Goal: Task Accomplishment & Management: Manage account settings

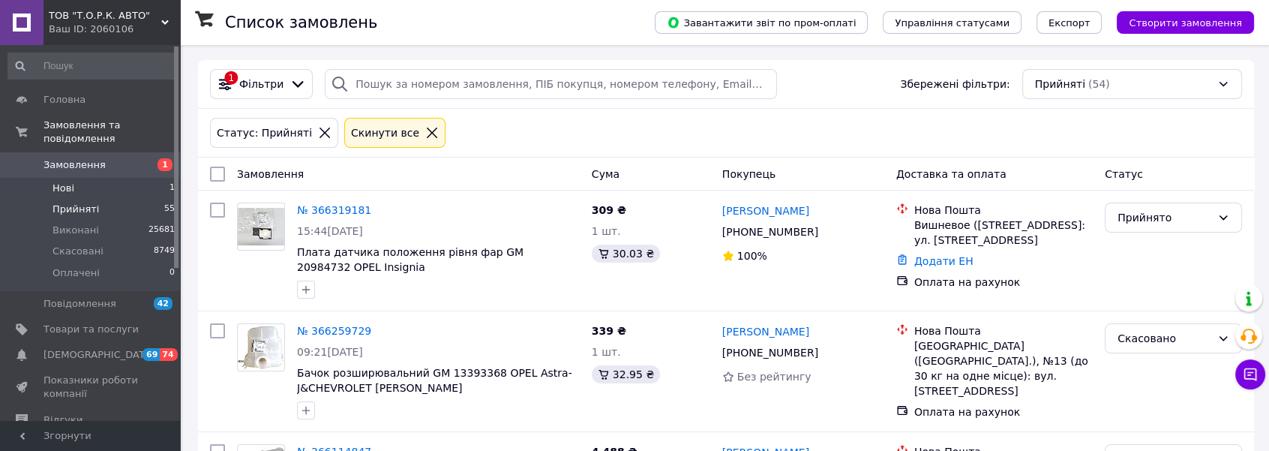
click at [60, 182] on span "Нові" at bounding box center [64, 189] width 22 height 14
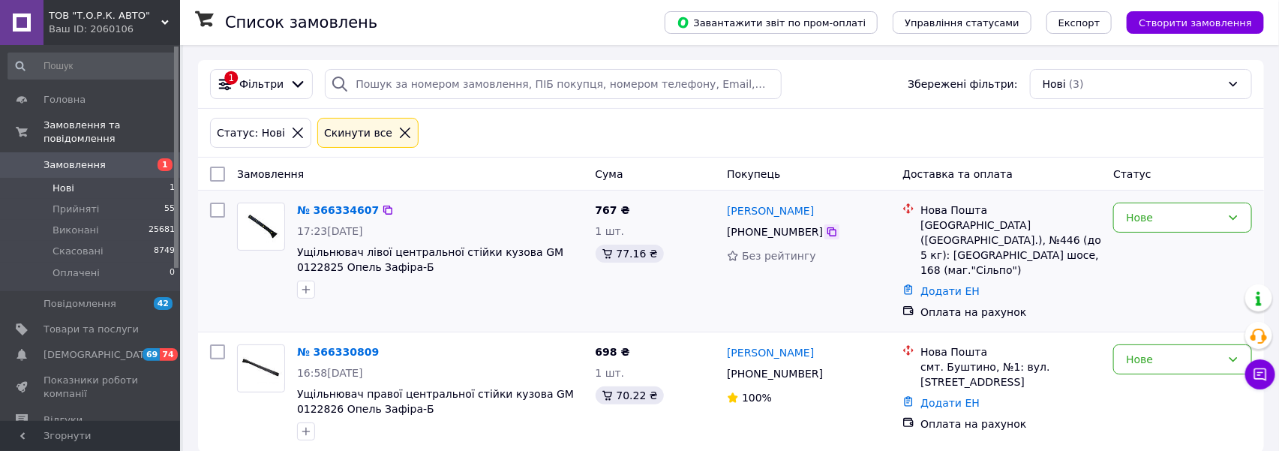
click at [828, 233] on icon at bounding box center [832, 231] width 9 height 9
click at [383, 209] on icon at bounding box center [387, 210] width 9 height 9
click at [826, 368] on icon at bounding box center [832, 374] width 12 height 12
click at [383, 347] on icon at bounding box center [387, 351] width 9 height 9
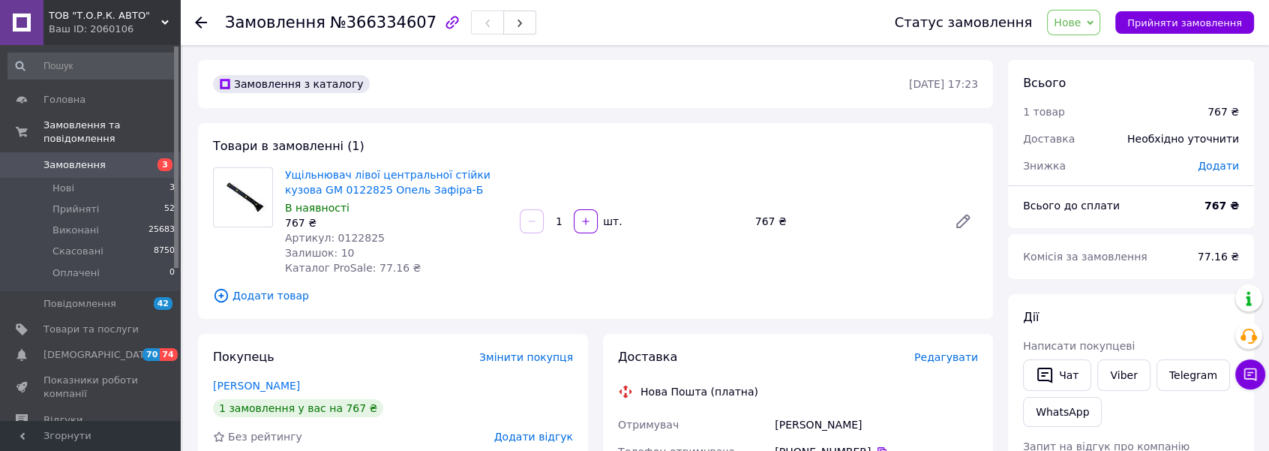
click at [828, 425] on div "[PERSON_NAME]" at bounding box center [876, 424] width 209 height 27
click at [828, 425] on div "Сірий Юрій" at bounding box center [876, 424] width 209 height 27
click at [827, 422] on div "[PERSON_NAME]" at bounding box center [876, 424] width 209 height 27
click at [827, 422] on div "Сірий Юрій" at bounding box center [876, 424] width 209 height 27
copy div "Юрій"
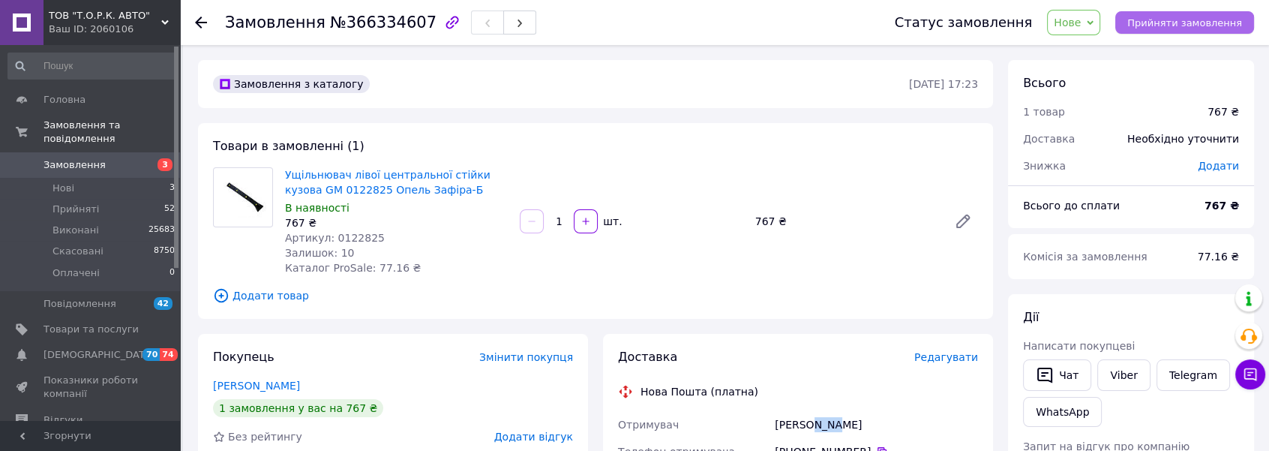
click at [1156, 23] on span "Прийняти замовлення" at bounding box center [1185, 22] width 115 height 11
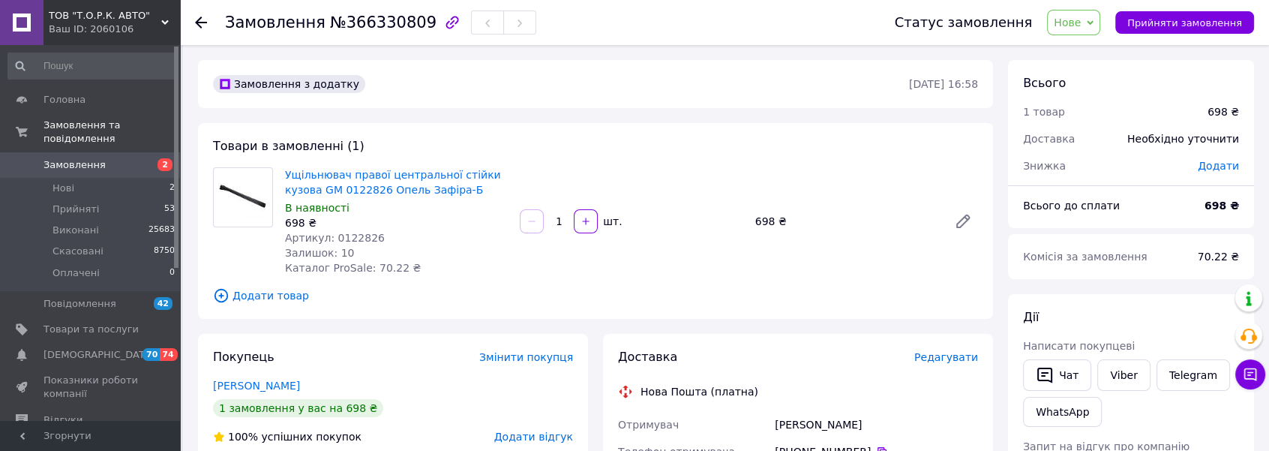
click at [841, 420] on div "Андришин Павло" at bounding box center [876, 424] width 209 height 27
copy div "Павло"
click at [1176, 22] on span "Прийняти замовлення" at bounding box center [1185, 22] width 115 height 11
click at [443, 17] on icon "button" at bounding box center [452, 23] width 18 height 18
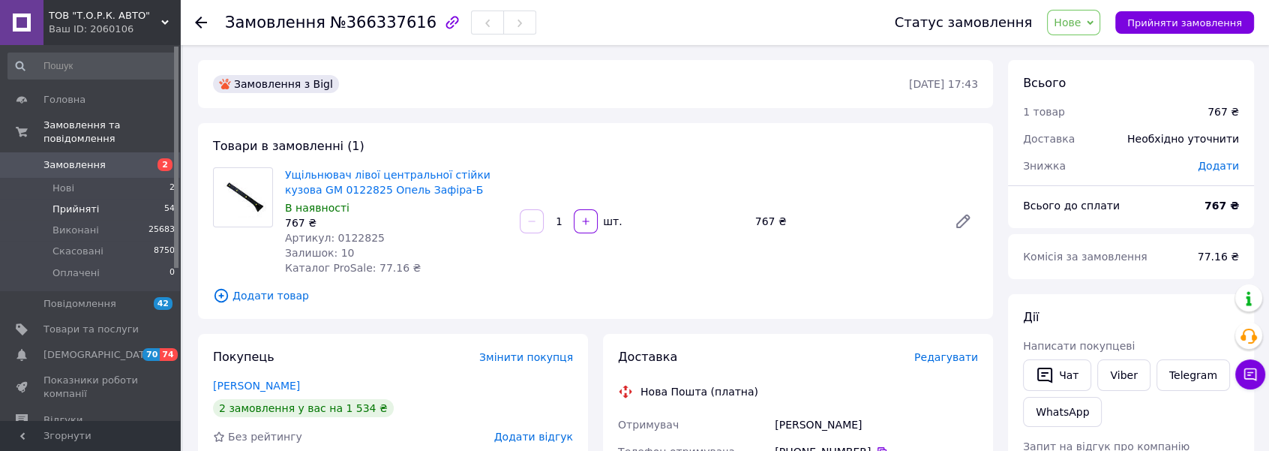
click at [65, 203] on span "Прийняті" at bounding box center [76, 210] width 47 height 14
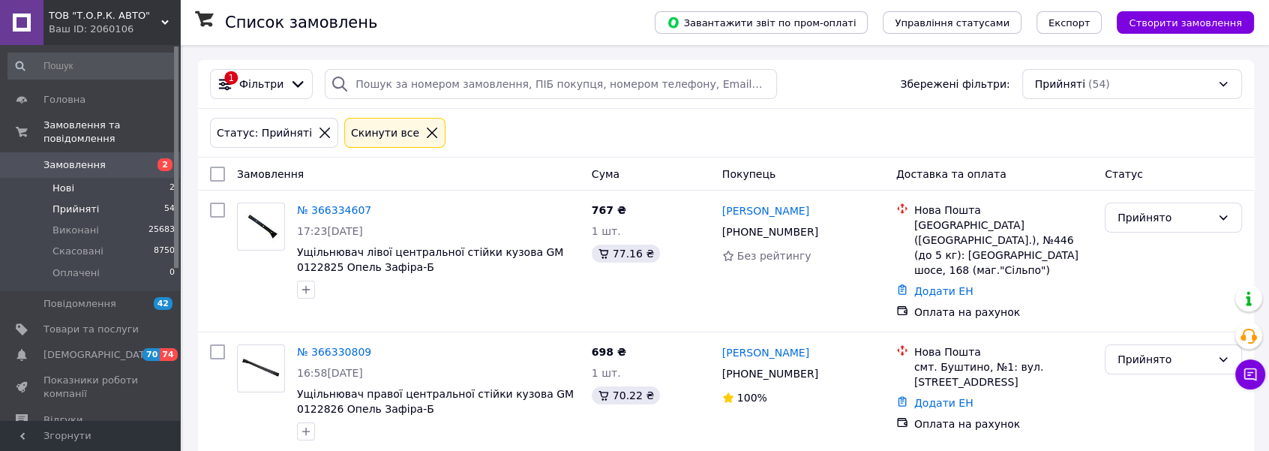
click at [58, 182] on span "Нові" at bounding box center [64, 189] width 22 height 14
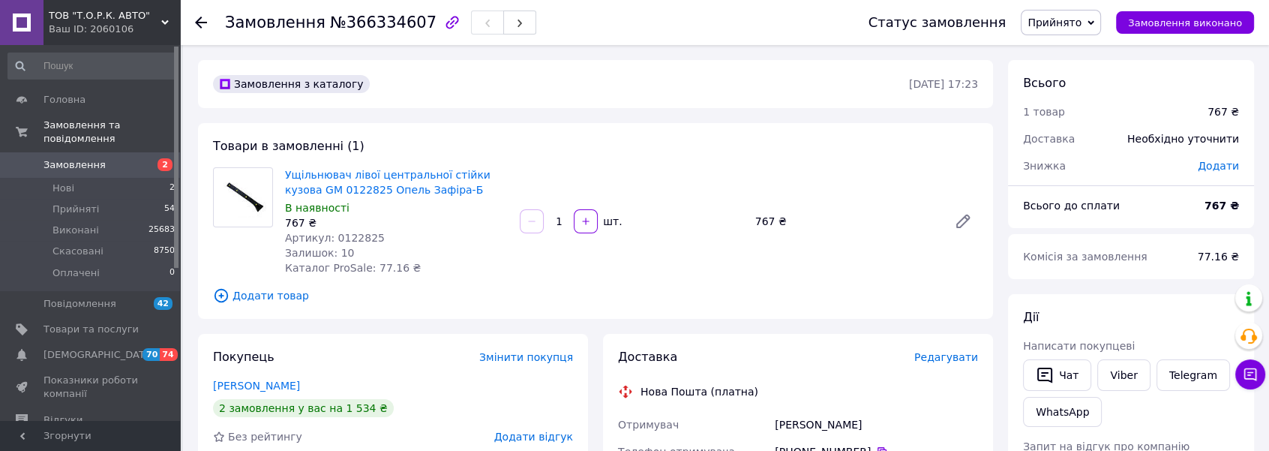
click at [443, 22] on icon "button" at bounding box center [452, 23] width 18 height 18
click at [443, 21] on icon "button" at bounding box center [452, 23] width 18 height 18
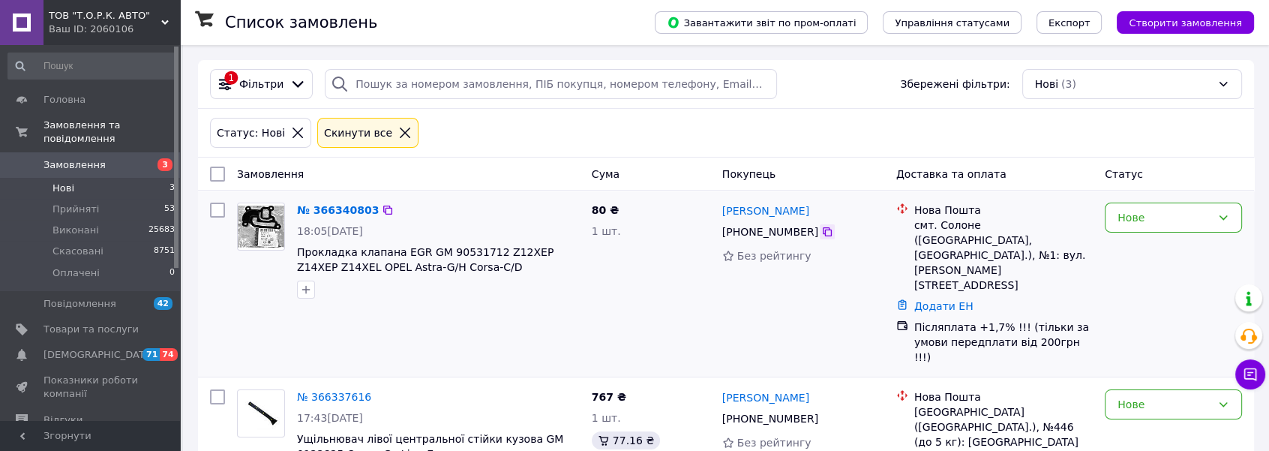
click at [822, 231] on icon at bounding box center [828, 232] width 12 height 12
click at [79, 203] on span "Прийняті" at bounding box center [76, 210] width 47 height 14
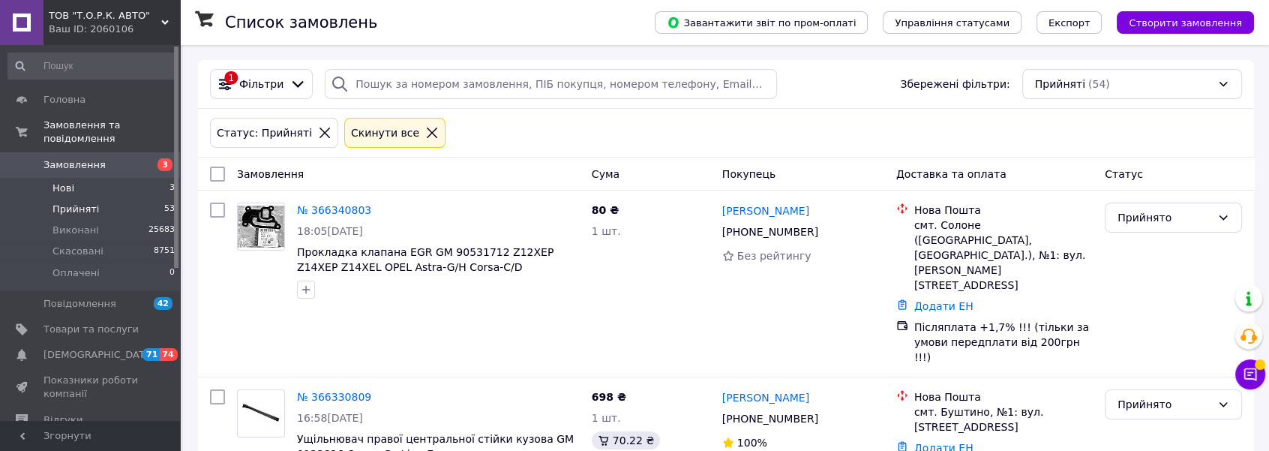
click at [60, 182] on span "Нові" at bounding box center [64, 189] width 22 height 14
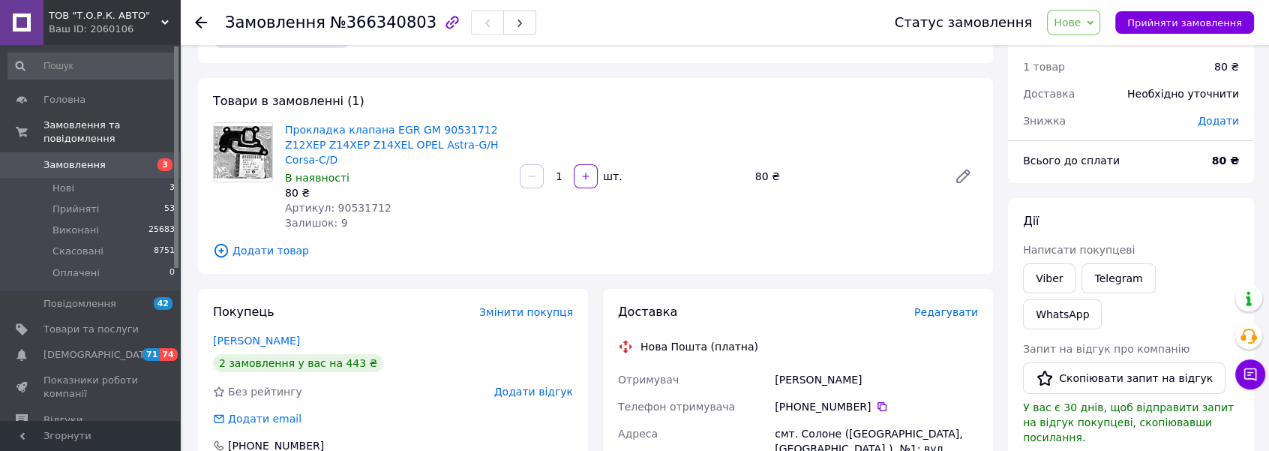
scroll to position [68, 0]
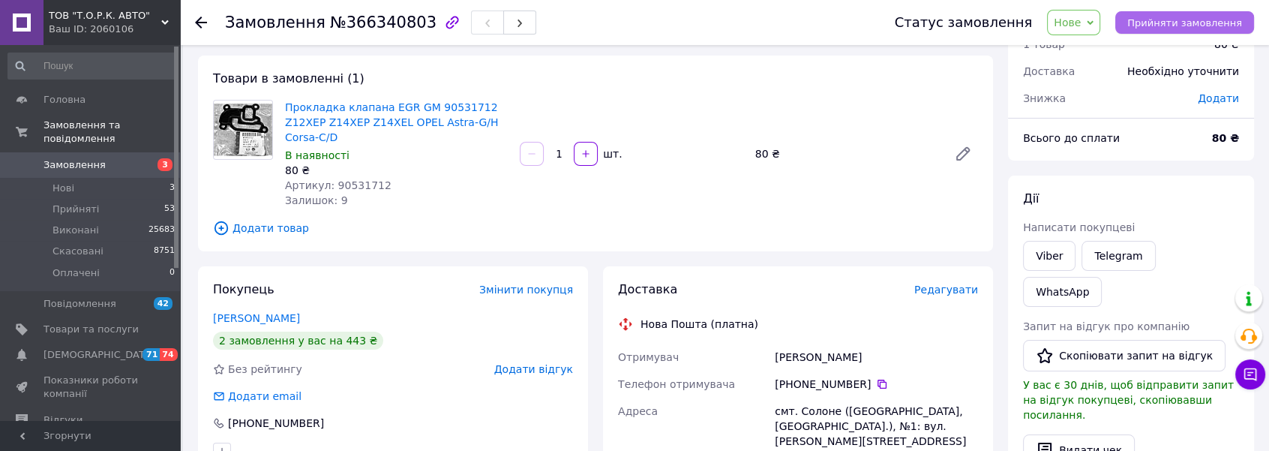
click at [1163, 23] on span "Прийняти замовлення" at bounding box center [1185, 22] width 115 height 11
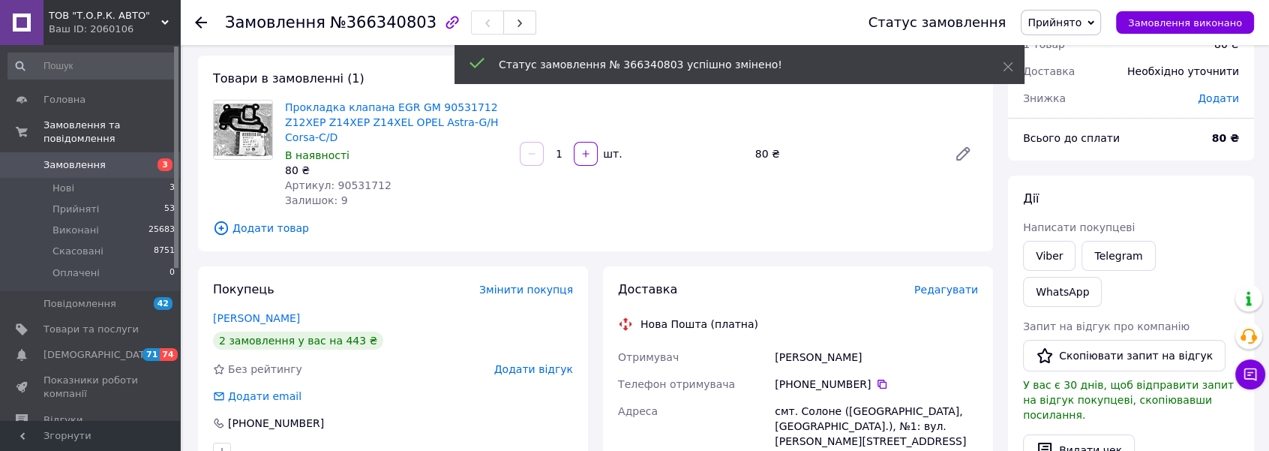
click at [360, 17] on span "№366340803" at bounding box center [383, 23] width 107 height 18
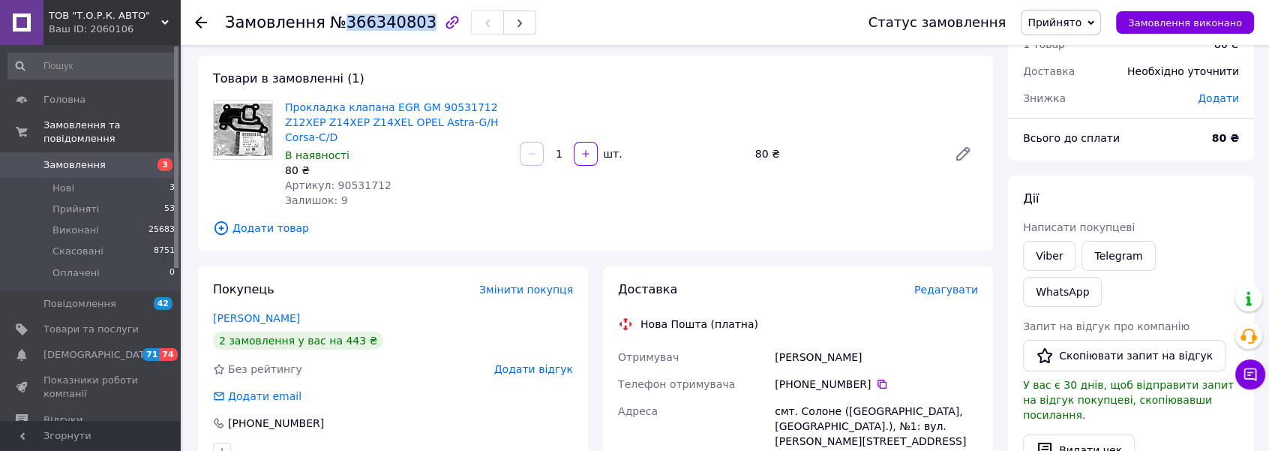
copy span "366340803"
click at [1102, 277] on link "WhatsApp" at bounding box center [1062, 292] width 79 height 30
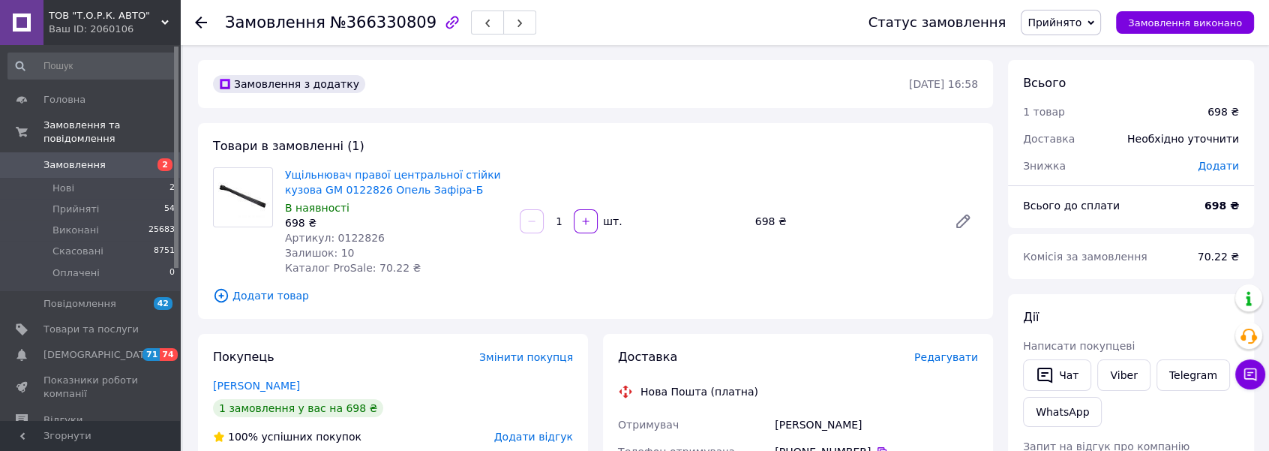
click at [775, 22] on div "Замовлення №366330809" at bounding box center [532, 22] width 614 height 45
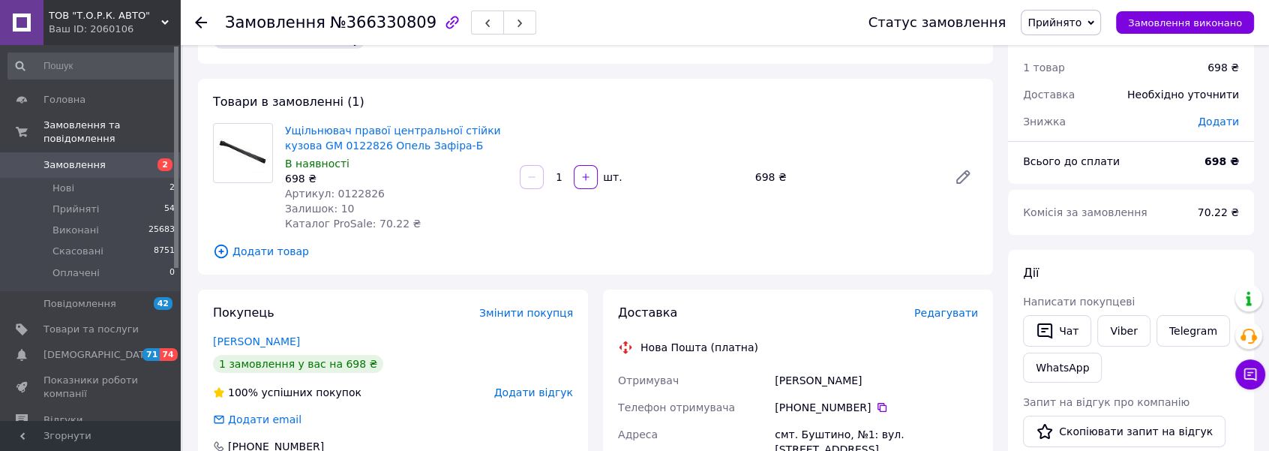
scroll to position [68, 0]
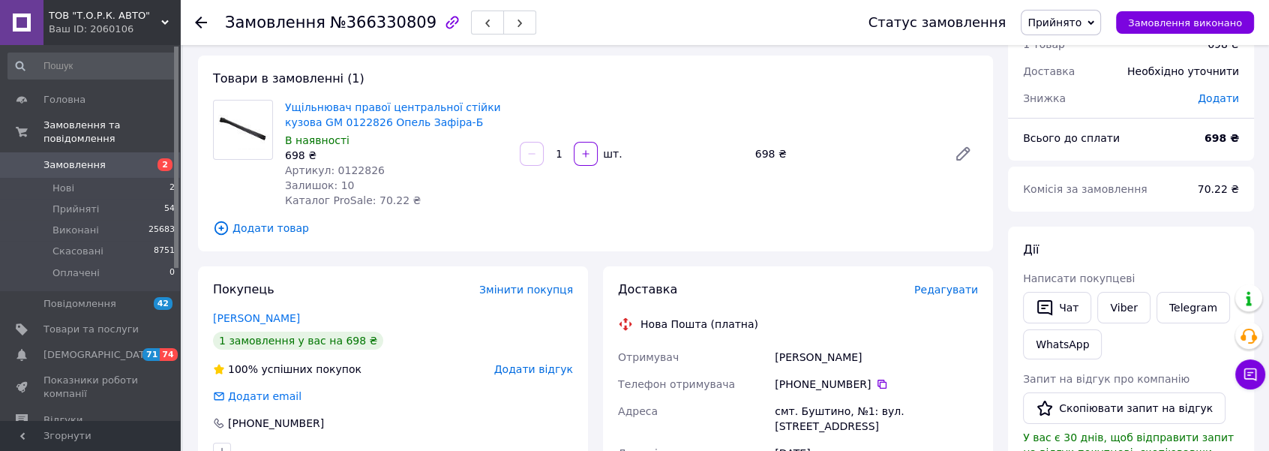
drag, startPoint x: 593, startPoint y: 16, endPoint x: 615, endPoint y: 15, distance: 22.5
click at [593, 16] on div "Замовлення №366330809" at bounding box center [532, 22] width 614 height 45
click at [362, 166] on span "Артикул: 0122826" at bounding box center [335, 170] width 100 height 12
copy span "0122826"
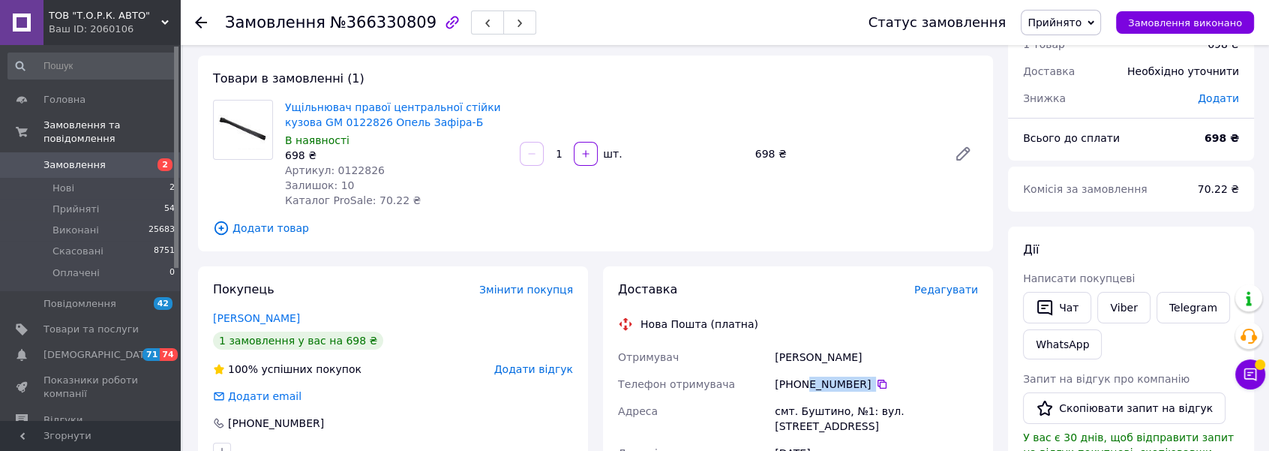
drag, startPoint x: 865, startPoint y: 380, endPoint x: 801, endPoint y: 384, distance: 63.9
click at [801, 384] on div "+380 67 338 60 93" at bounding box center [876, 384] width 203 height 15
copy div "67 338 60 93"
click at [813, 356] on div "Андришин Павло" at bounding box center [876, 357] width 209 height 27
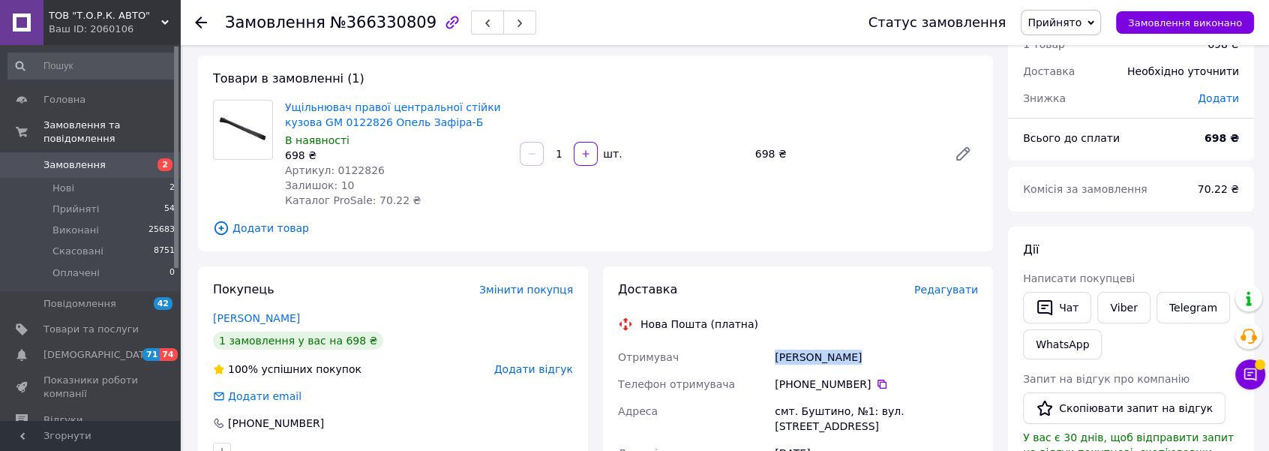
click at [813, 356] on div "Андришин Павло" at bounding box center [876, 357] width 209 height 27
copy div "Андришин Павло"
click at [790, 413] on div "смт. Буштино, №1: вул. Торгова, 2/б" at bounding box center [876, 419] width 209 height 42
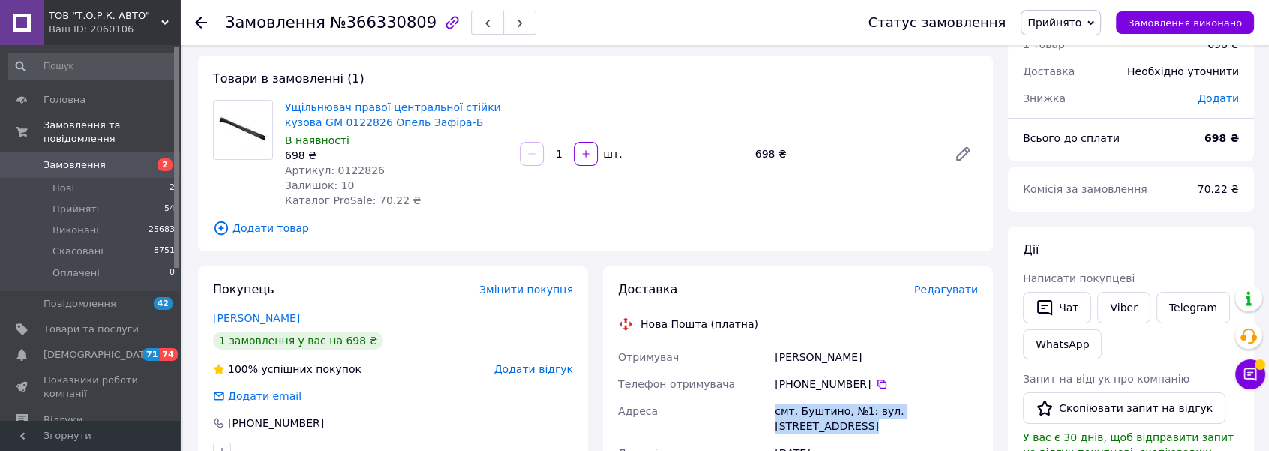
copy div "смт. Буштино, №1: вул. Торгова, 2/б"
click at [1171, 28] on span "Замовлення виконано" at bounding box center [1185, 22] width 114 height 11
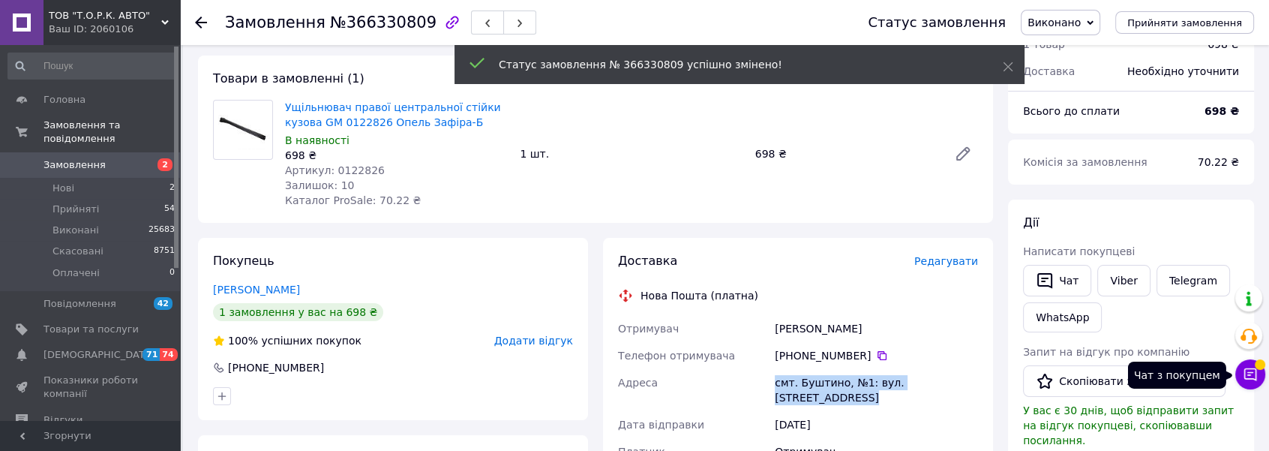
click at [1250, 373] on icon at bounding box center [1250, 374] width 15 height 15
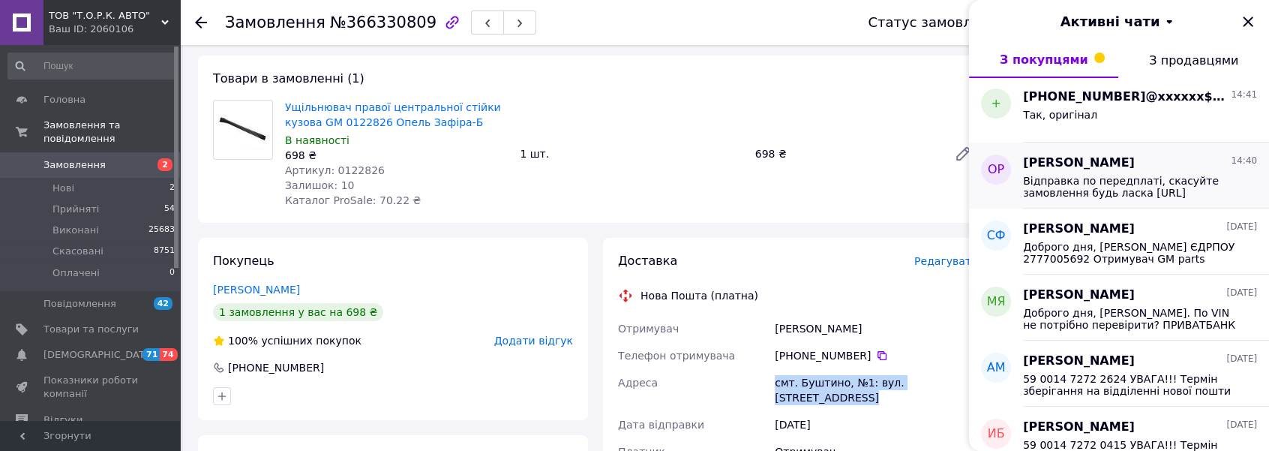
scroll to position [136, 0]
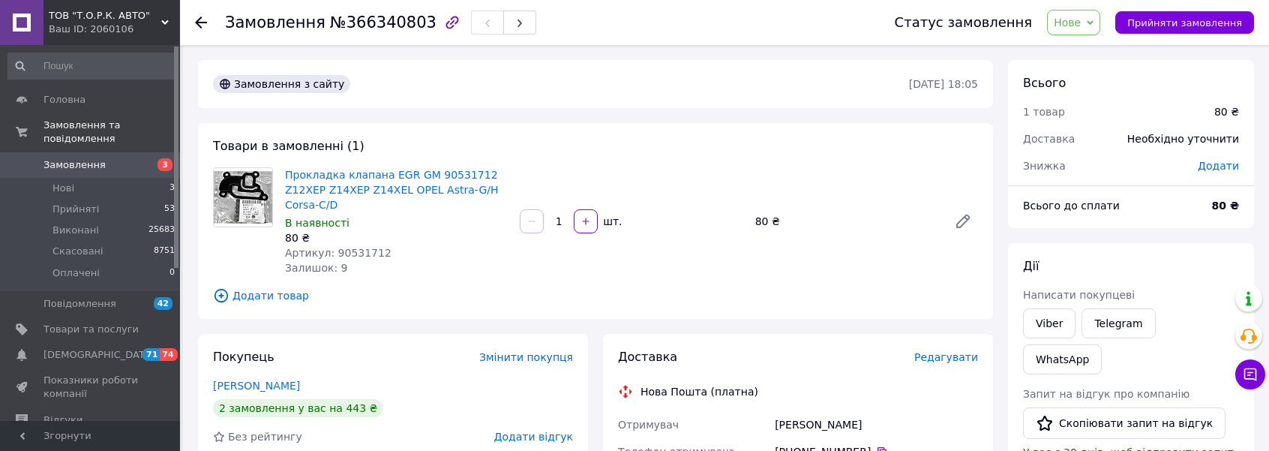
scroll to position [68, 0]
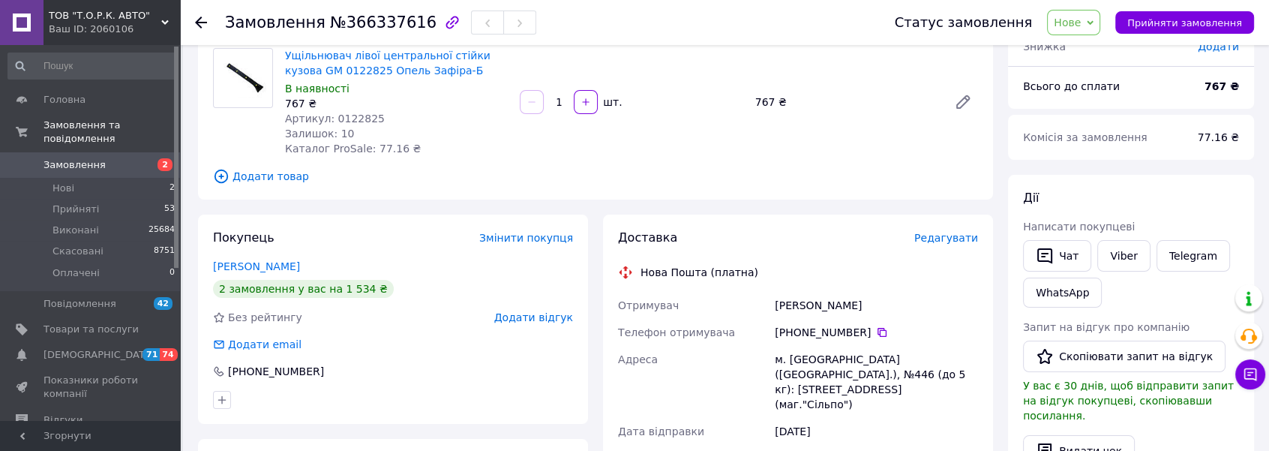
scroll to position [136, 0]
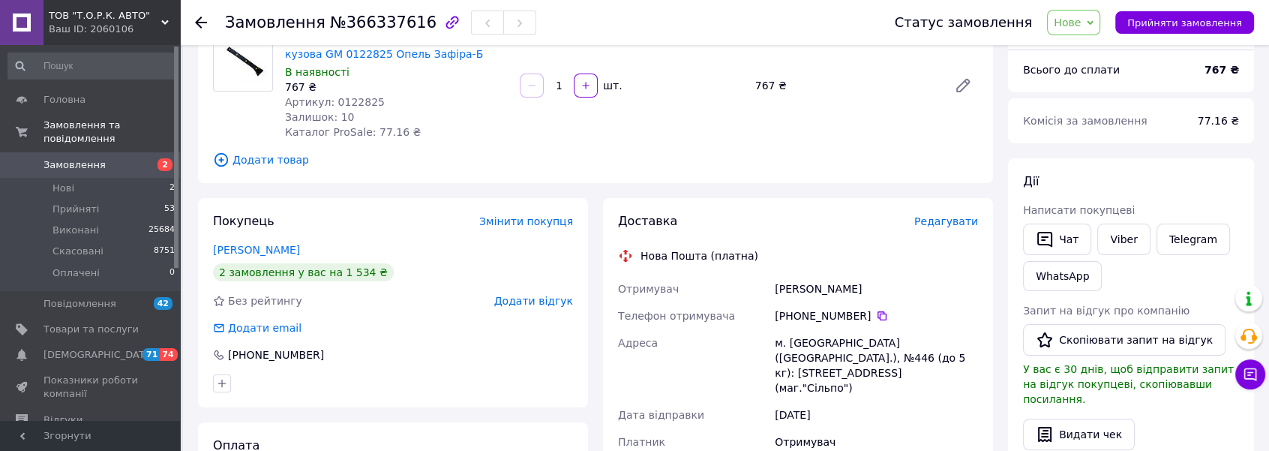
drag, startPoint x: 804, startPoint y: 317, endPoint x: 840, endPoint y: 322, distance: 37.0
click at [861, 317] on div "[PHONE_NUMBER]" at bounding box center [876, 315] width 203 height 15
drag, startPoint x: 838, startPoint y: 322, endPoint x: 852, endPoint y: 321, distance: 14.3
click at [796, 326] on div "[PHONE_NUMBER]" at bounding box center [876, 315] width 209 height 27
drag, startPoint x: 860, startPoint y: 315, endPoint x: 802, endPoint y: 318, distance: 57.8
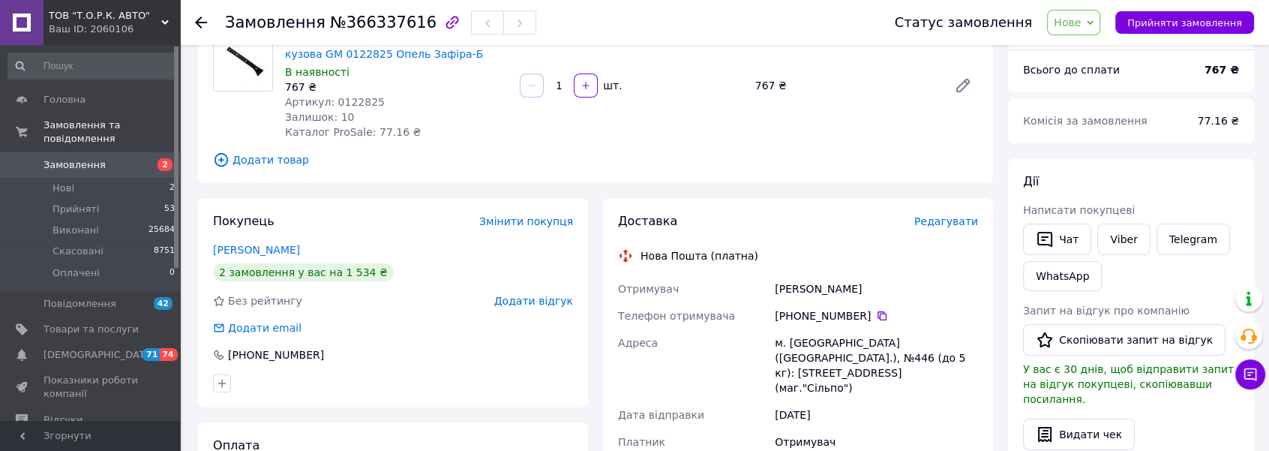
click at [802, 318] on div "[PHONE_NUMBER]" at bounding box center [876, 315] width 203 height 15
copy div "96 502 56 83"
click at [805, 287] on div "[PERSON_NAME]" at bounding box center [876, 288] width 209 height 27
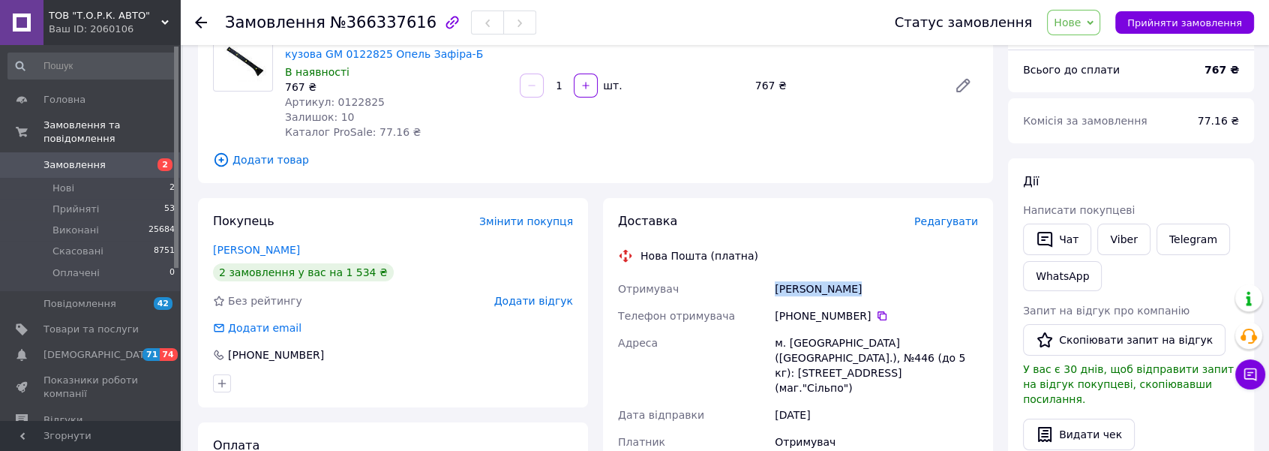
copy div "[PERSON_NAME]"
click at [795, 335] on div "м. [GEOGRAPHIC_DATA] ([GEOGRAPHIC_DATA].), №446 (до 5 кг): [STREET_ADDRESS] (ма…" at bounding box center [876, 365] width 209 height 72
copy div "[GEOGRAPHIC_DATA]"
click at [350, 104] on span "Артикул: 0122825" at bounding box center [335, 102] width 100 height 12
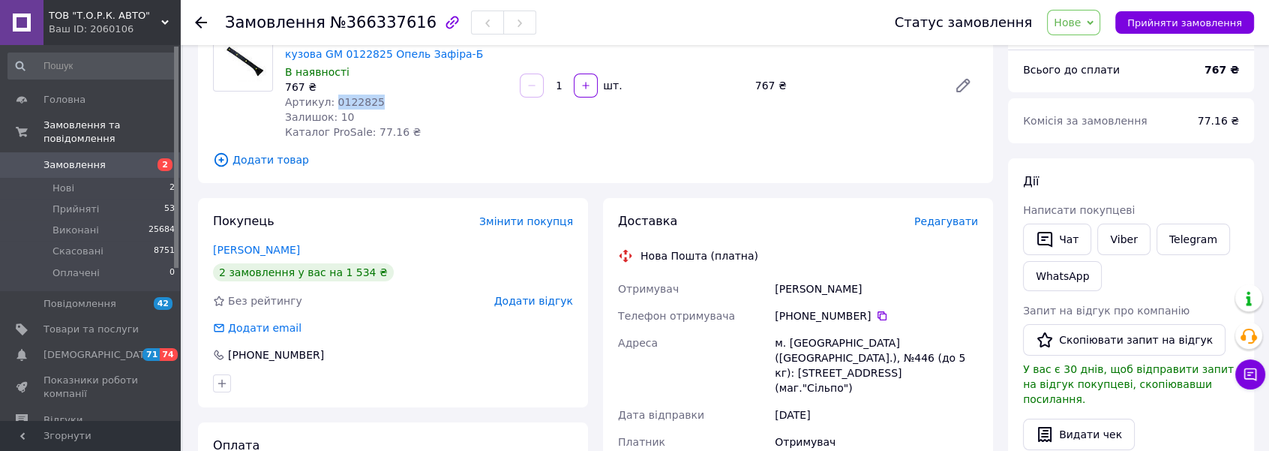
click at [350, 104] on span "Артикул: 0122825" at bounding box center [335, 102] width 100 height 12
copy span "0122825"
click at [1171, 22] on span "Прийняти замовлення" at bounding box center [1185, 22] width 115 height 11
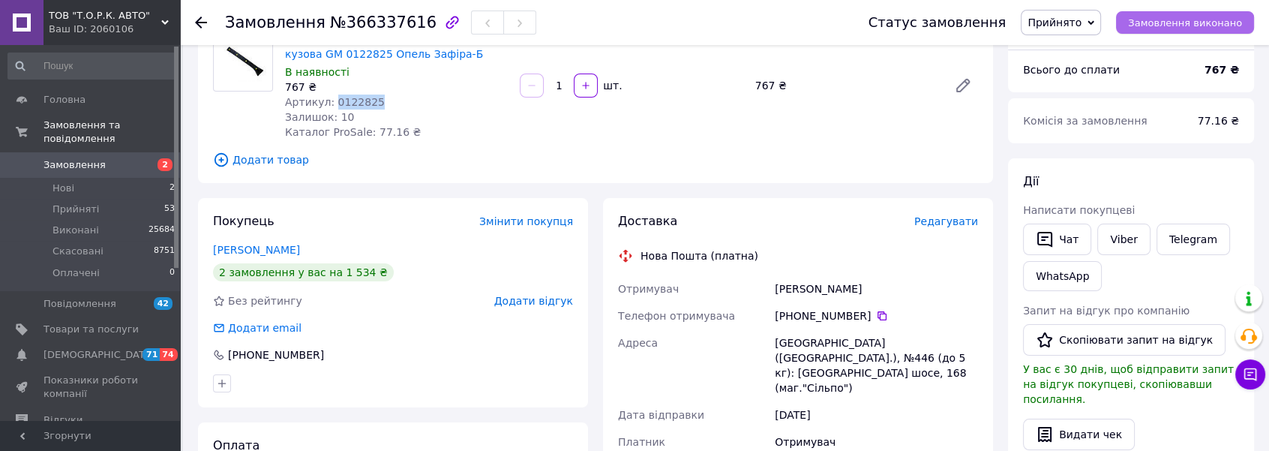
click at [1177, 24] on span "Замовлення виконано" at bounding box center [1185, 22] width 114 height 11
